Goal: Information Seeking & Learning: Learn about a topic

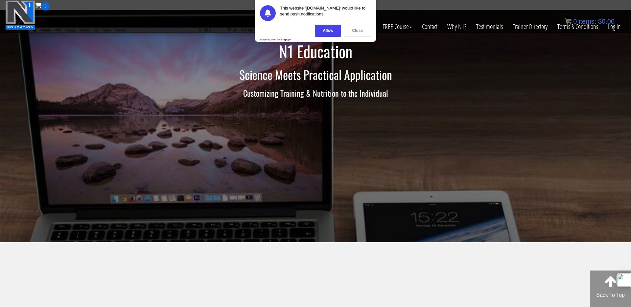
click at [368, 32] on div "Close" at bounding box center [357, 31] width 27 height 12
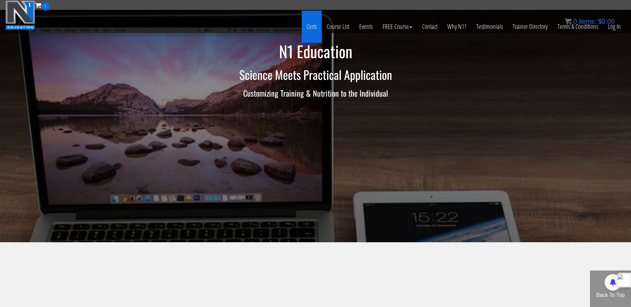
click at [315, 26] on link "Certs" at bounding box center [312, 27] width 20 height 32
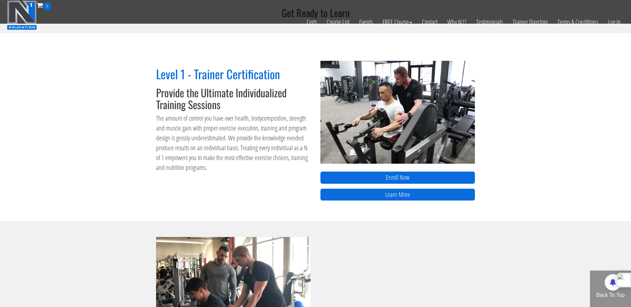
scroll to position [213, 0]
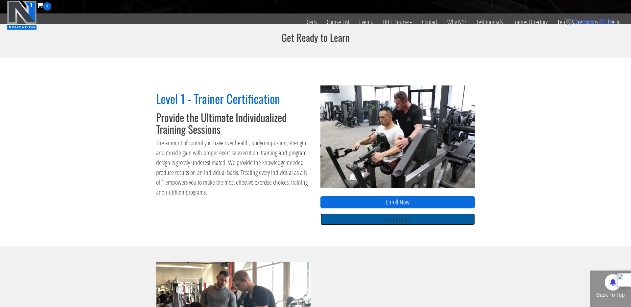
click at [449, 217] on link "Learn More" at bounding box center [398, 219] width 155 height 12
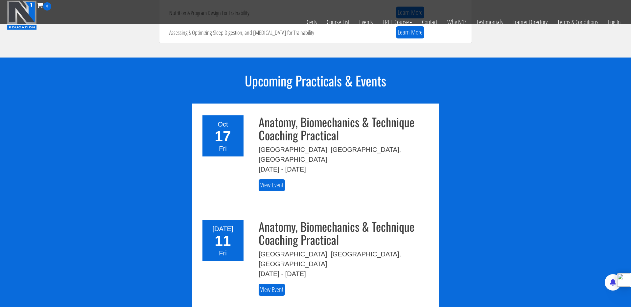
scroll to position [775, 0]
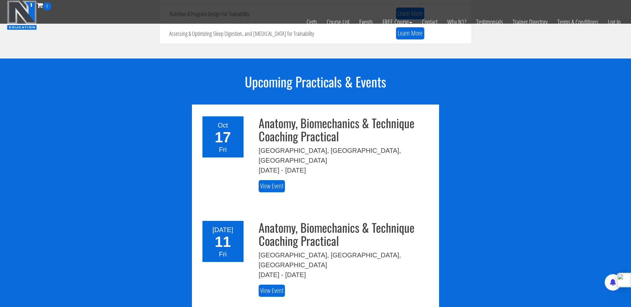
click at [386, 123] on h3 "Anatomy, Biomechanics & Technique Coaching Practical" at bounding box center [347, 129] width 176 height 26
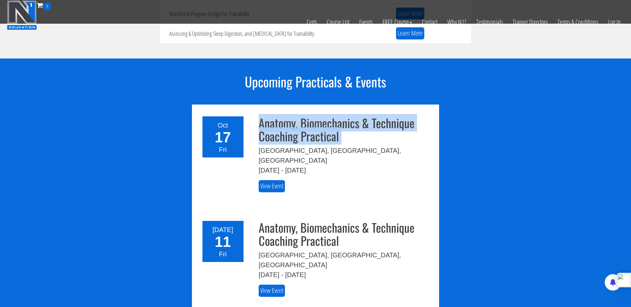
click at [386, 123] on h3 "Anatomy, Biomechanics & Technique Coaching Practical" at bounding box center [347, 129] width 176 height 26
click at [428, 127] on h3 "Anatomy, Biomechanics & Technique Coaching Practical" at bounding box center [347, 129] width 176 height 26
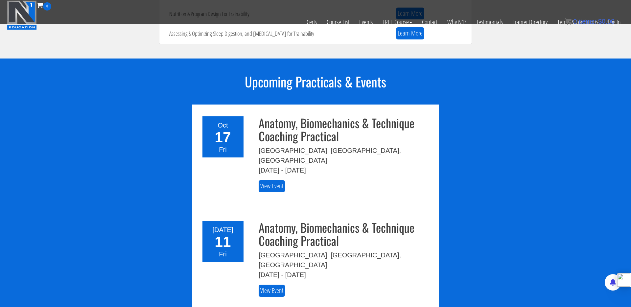
click at [404, 123] on h3 "Anatomy, Biomechanics & Technique Coaching Practical" at bounding box center [347, 129] width 176 height 26
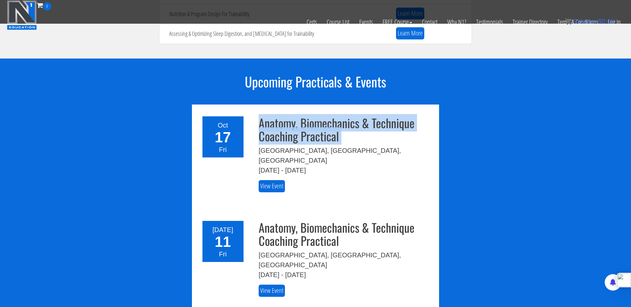
click at [404, 123] on h3 "Anatomy, Biomechanics & Technique Coaching Practical" at bounding box center [347, 129] width 176 height 26
click at [399, 124] on h3 "Anatomy, Biomechanics & Technique Coaching Practical" at bounding box center [347, 129] width 176 height 26
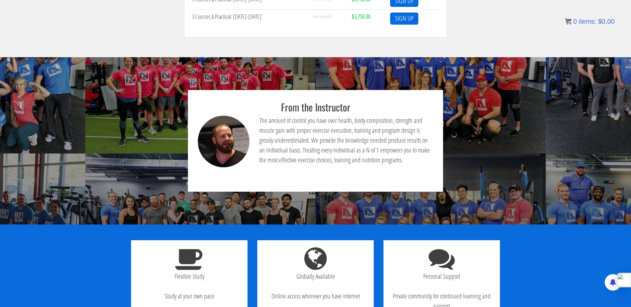
scroll to position [0, 0]
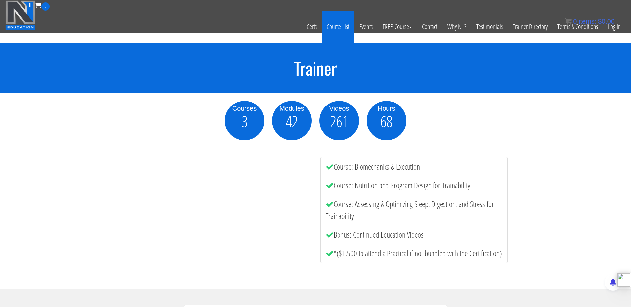
click at [341, 26] on link "Course List" at bounding box center [338, 27] width 33 height 32
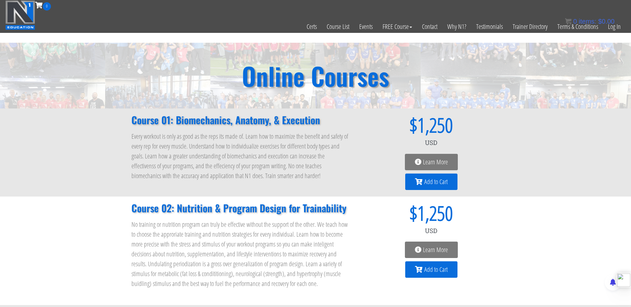
click at [339, 71] on h2 "Online Courses" at bounding box center [315, 75] width 147 height 25
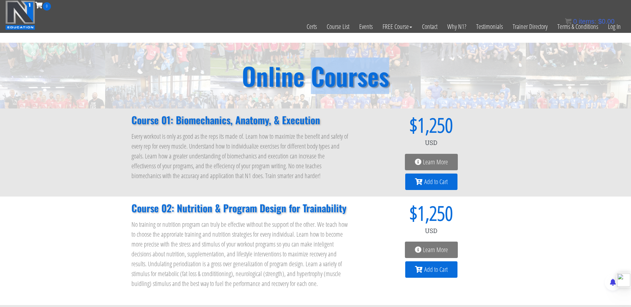
click at [339, 71] on h2 "Online Courses" at bounding box center [315, 75] width 147 height 25
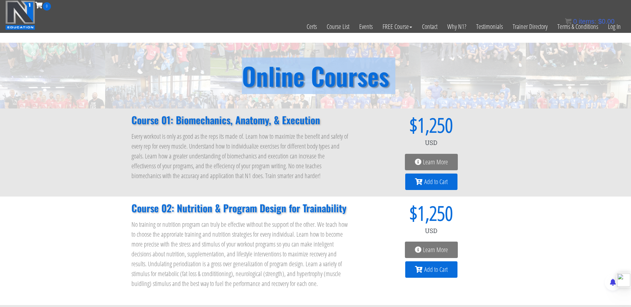
click at [339, 71] on h2 "Online Courses" at bounding box center [315, 75] width 147 height 25
click at [382, 74] on h2 "Online Courses" at bounding box center [315, 75] width 147 height 25
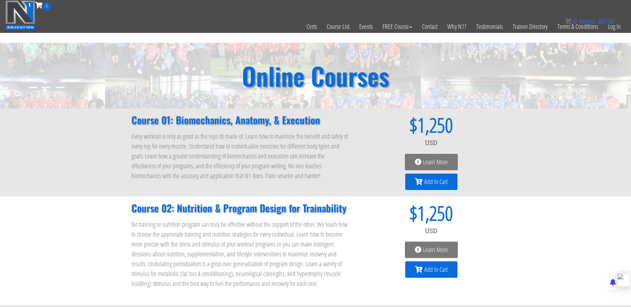
click at [382, 74] on h2 "Online Courses" at bounding box center [315, 75] width 147 height 25
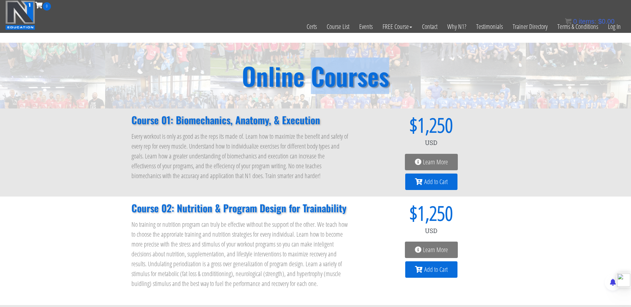
click at [382, 74] on h2 "Online Courses" at bounding box center [315, 75] width 147 height 25
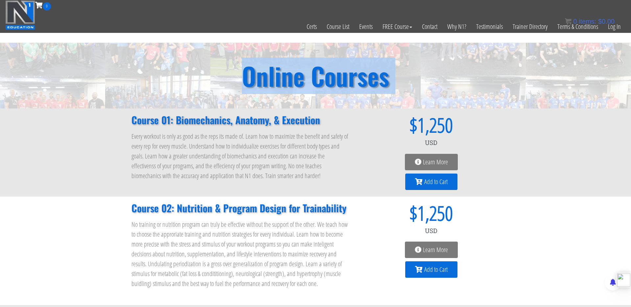
click at [382, 74] on h2 "Online Courses" at bounding box center [315, 75] width 147 height 25
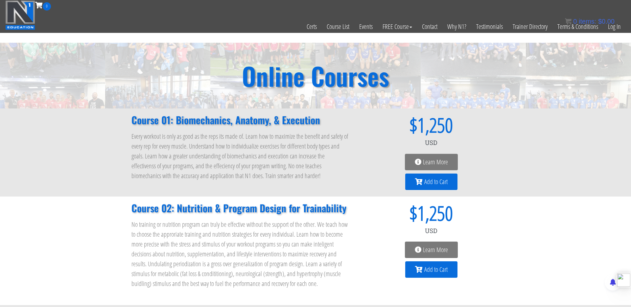
click at [253, 137] on p "Every workout is only as good as the reps its made of. Learn how to maximize th…" at bounding box center [241, 156] width 218 height 49
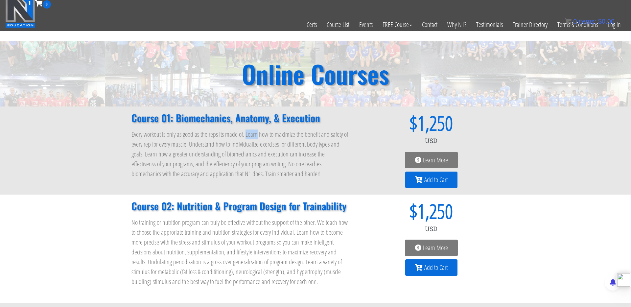
click at [253, 137] on p "Every workout is only as good as the reps its made of. Learn how to maximize th…" at bounding box center [241, 154] width 218 height 49
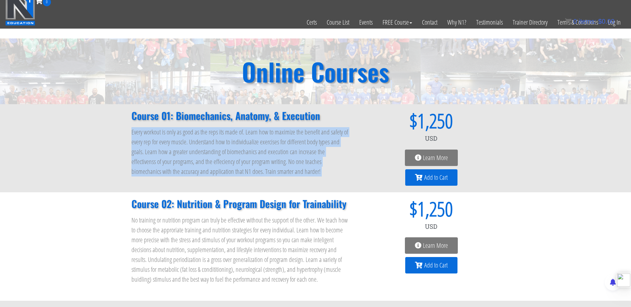
click at [253, 137] on p "Every workout is only as good as the reps its made of. Learn how to maximize th…" at bounding box center [241, 151] width 218 height 49
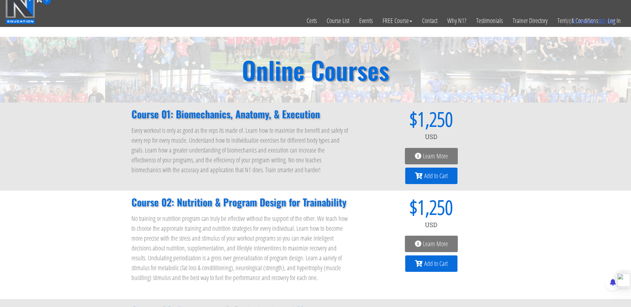
click at [296, 117] on h2 "Course 01: Biomechanics, Anatomy, & Execution" at bounding box center [241, 114] width 218 height 10
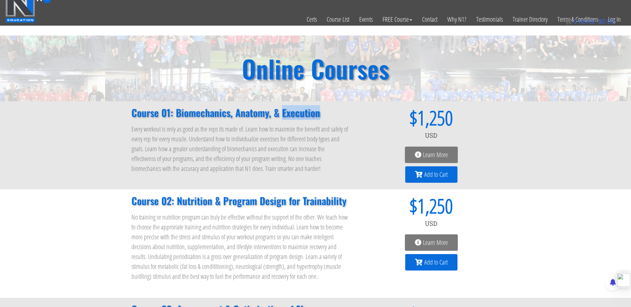
click at [296, 117] on h2 "Course 01: Biomechanics, Anatomy, & Execution" at bounding box center [241, 113] width 218 height 10
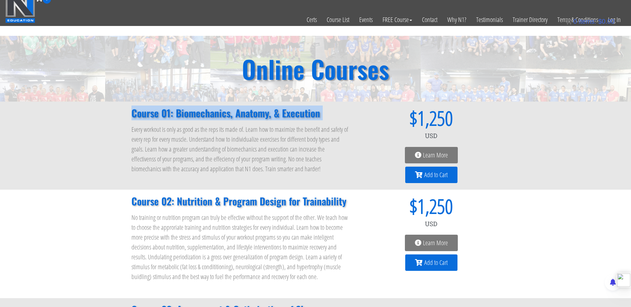
click at [296, 117] on h2 "Course 01: Biomechanics, Anatomy, & Execution" at bounding box center [241, 113] width 218 height 10
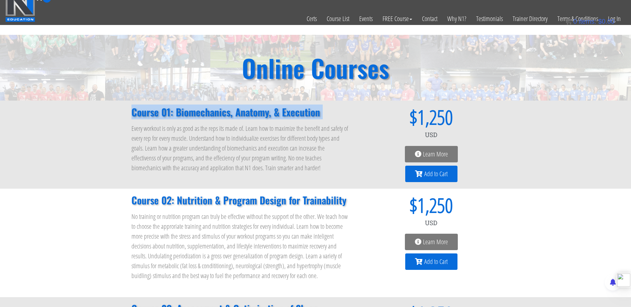
scroll to position [8, 0]
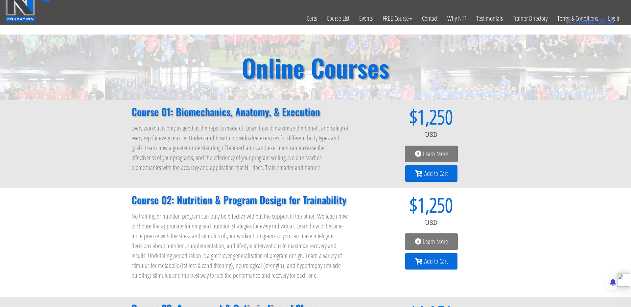
click at [325, 133] on p "Every workout is only as good as the reps its made of. Learn how to maximize th…" at bounding box center [241, 147] width 218 height 49
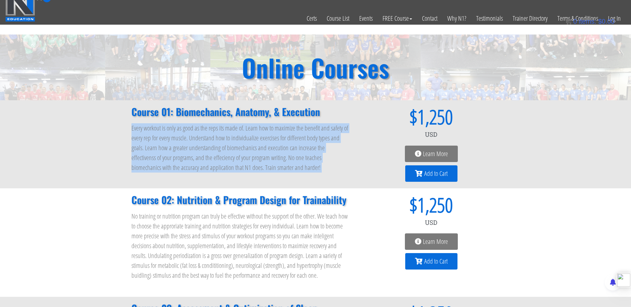
click at [325, 133] on p "Every workout is only as good as the reps its made of. Learn how to maximize th…" at bounding box center [241, 147] width 218 height 49
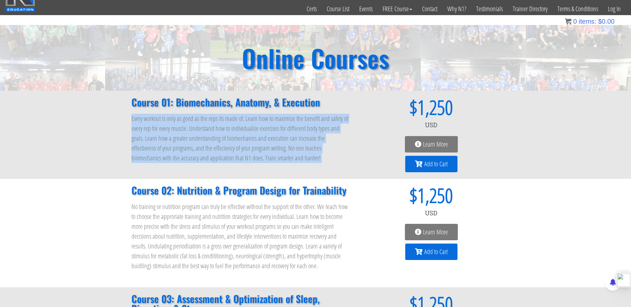
scroll to position [0, 0]
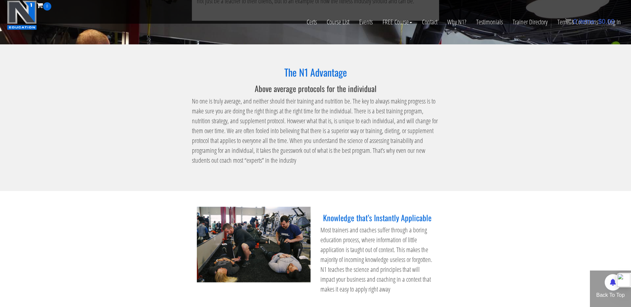
scroll to position [221, 0]
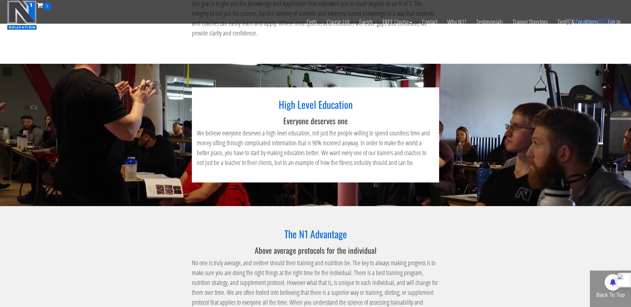
click at [474, 128] on section "High Level Education Everyone deserves one We believe everyone deserves a high …" at bounding box center [315, 135] width 631 height 142
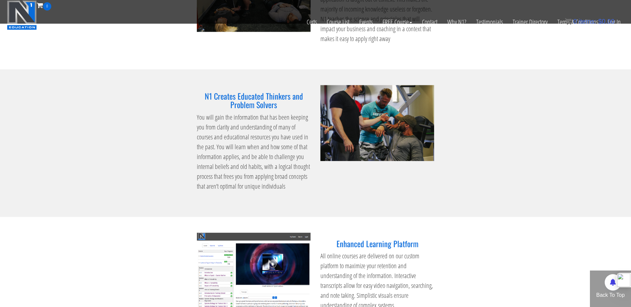
scroll to position [633, 0]
click at [258, 104] on h3 "N1 Creates Educated Thinkers and Problem Solvers" at bounding box center [254, 99] width 114 height 17
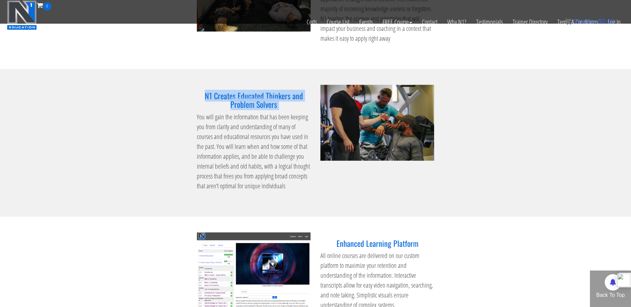
click at [258, 104] on h3 "N1 Creates Educated Thinkers and Problem Solvers" at bounding box center [254, 99] width 114 height 17
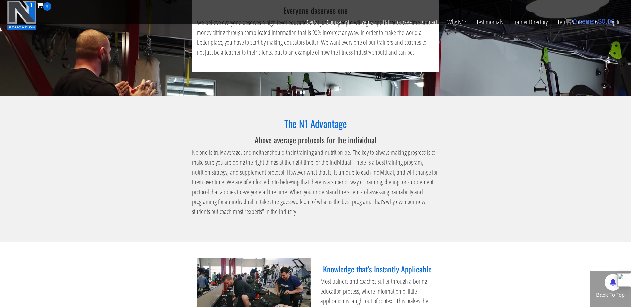
scroll to position [0, 0]
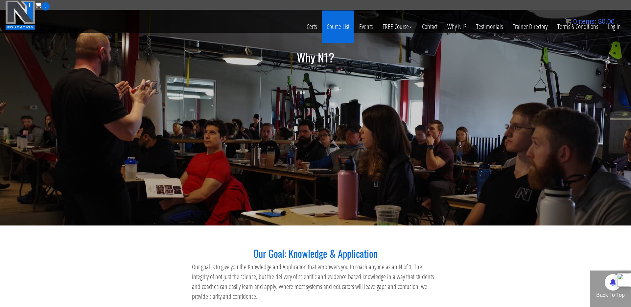
click at [345, 29] on link "Course List" at bounding box center [338, 27] width 33 height 32
